Goal: Use online tool/utility: Utilize a website feature to perform a specific function

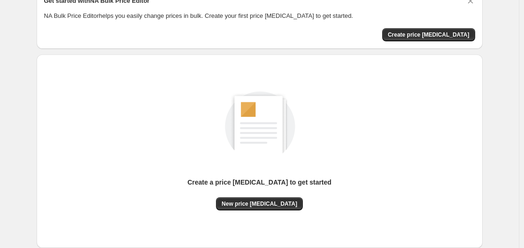
scroll to position [104, 0]
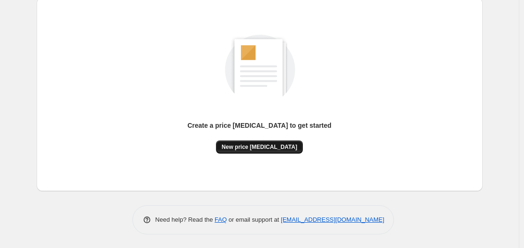
click at [266, 149] on span "New price [MEDICAL_DATA]" at bounding box center [260, 147] width 76 height 8
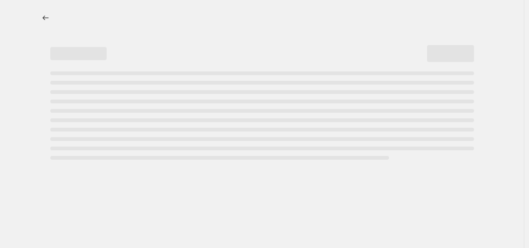
select select "percentage"
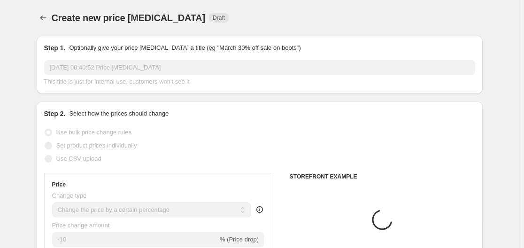
scroll to position [141, 0]
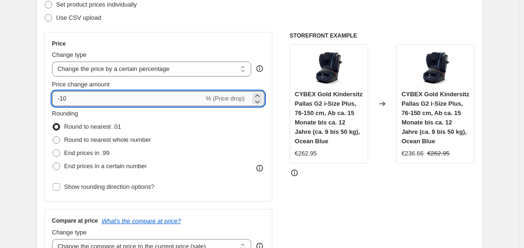
drag, startPoint x: 62, startPoint y: 97, endPoint x: 79, endPoint y: 99, distance: 17.4
click at [79, 99] on input "-10" at bounding box center [128, 98] width 152 height 15
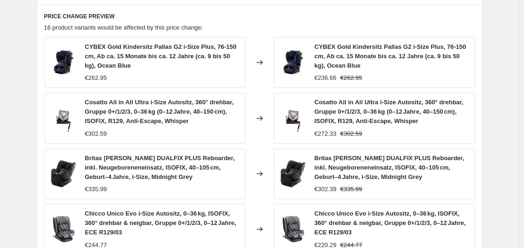
scroll to position [754, 0]
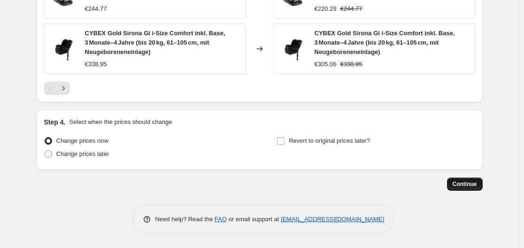
type input "-30"
click at [476, 181] on span "Continue" at bounding box center [465, 184] width 24 height 8
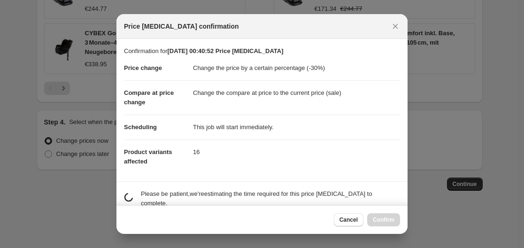
scroll to position [0, 0]
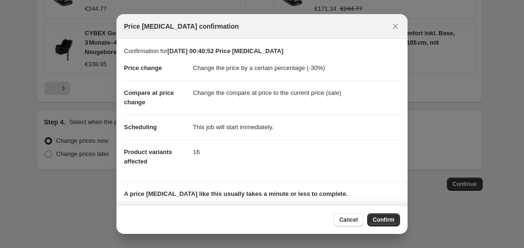
click at [381, 219] on span "Confirm" at bounding box center [384, 220] width 22 height 8
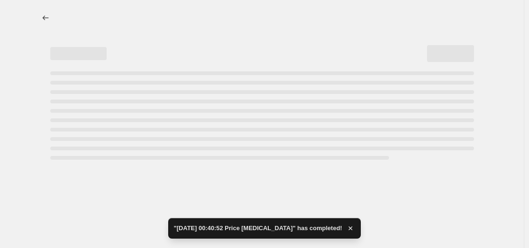
select select "percentage"
